Goal: Information Seeking & Learning: Learn about a topic

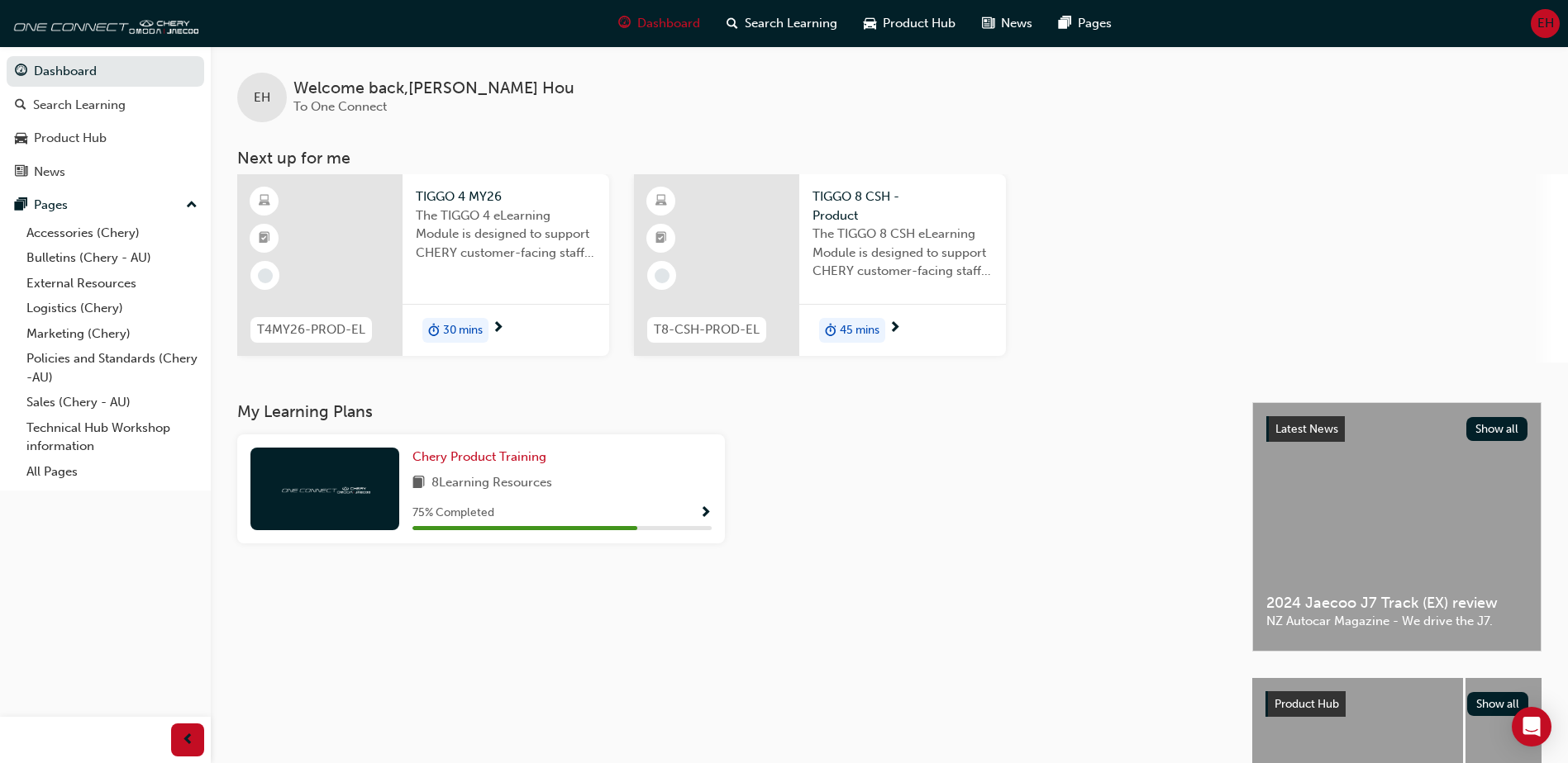
click at [426, 260] on span "The TIGGO 4 eLearning Module is designed to support CHERY customer-facing staff…" at bounding box center [506, 234] width 181 height 56
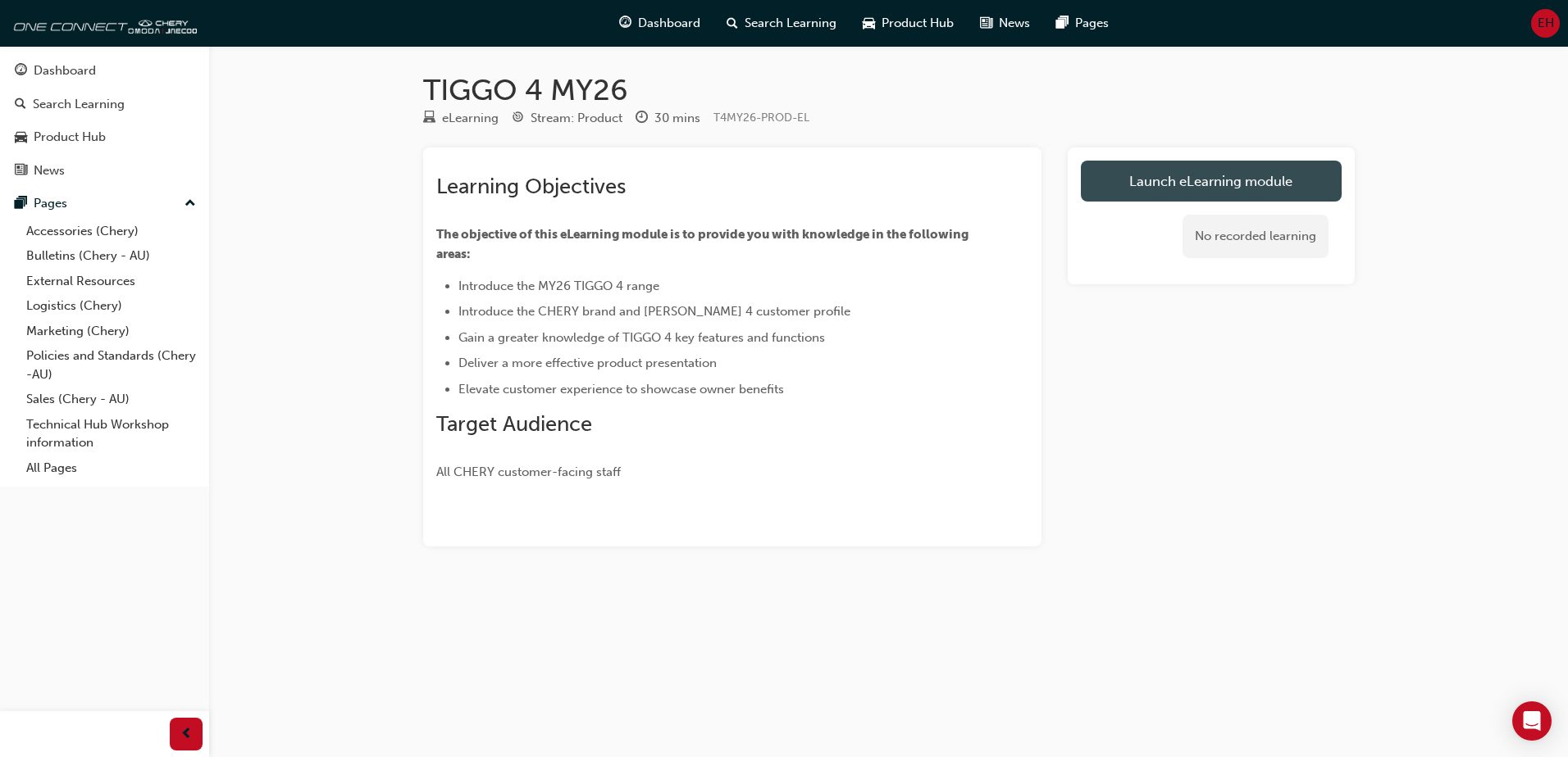
click at [1286, 163] on link "Launch eLearning module" at bounding box center [1211, 181] width 261 height 41
